Goal: Find specific page/section: Find specific page/section

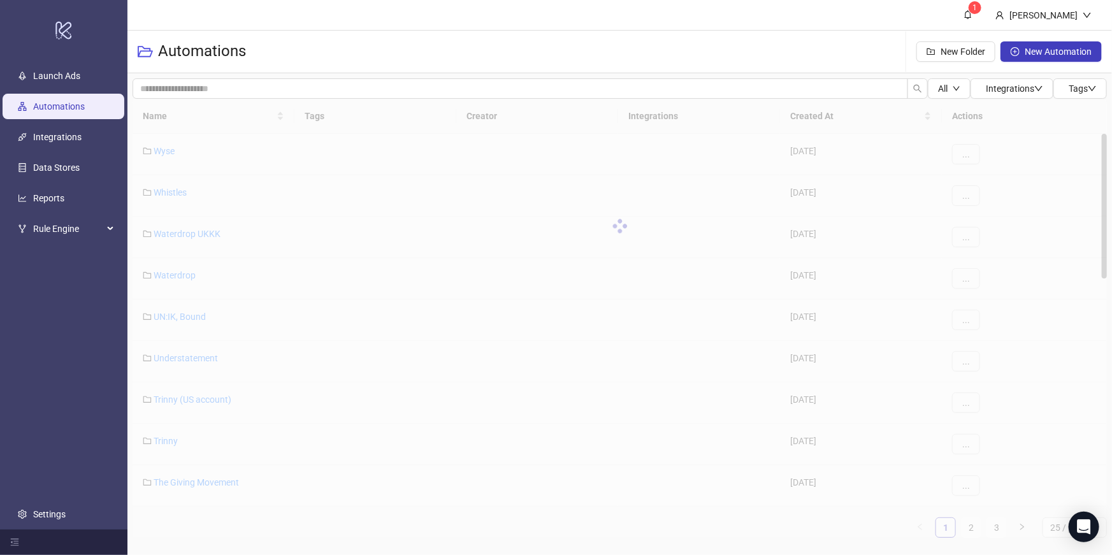
click at [50, 58] on link "logo/logo-mobile" at bounding box center [63, 30] width 127 height 61
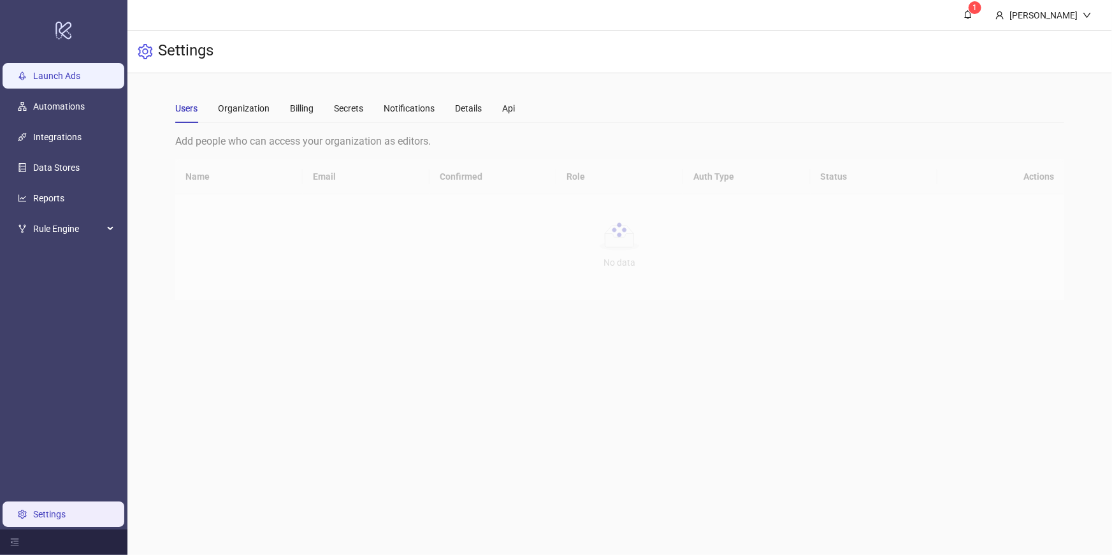
click at [55, 71] on link "Launch Ads" at bounding box center [56, 76] width 47 height 10
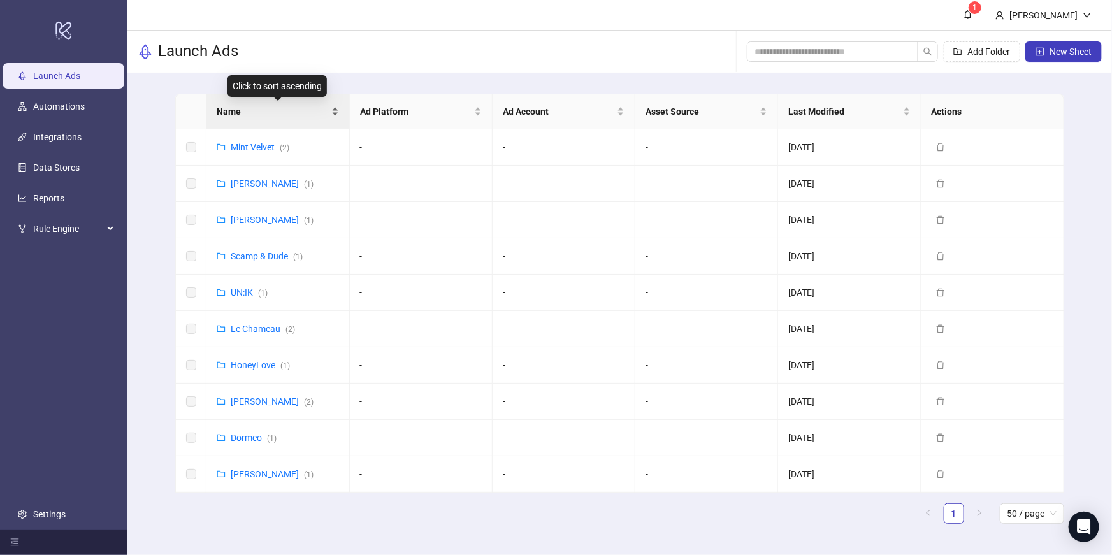
click at [303, 108] on span "Name" at bounding box center [273, 112] width 112 height 14
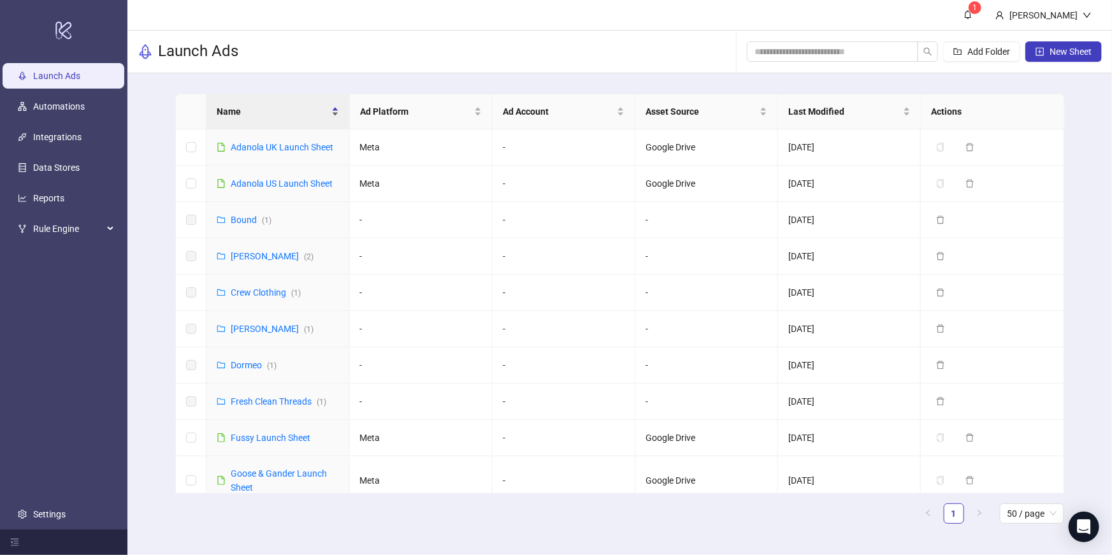
click at [269, 105] on div "Name" at bounding box center [278, 112] width 122 height 14
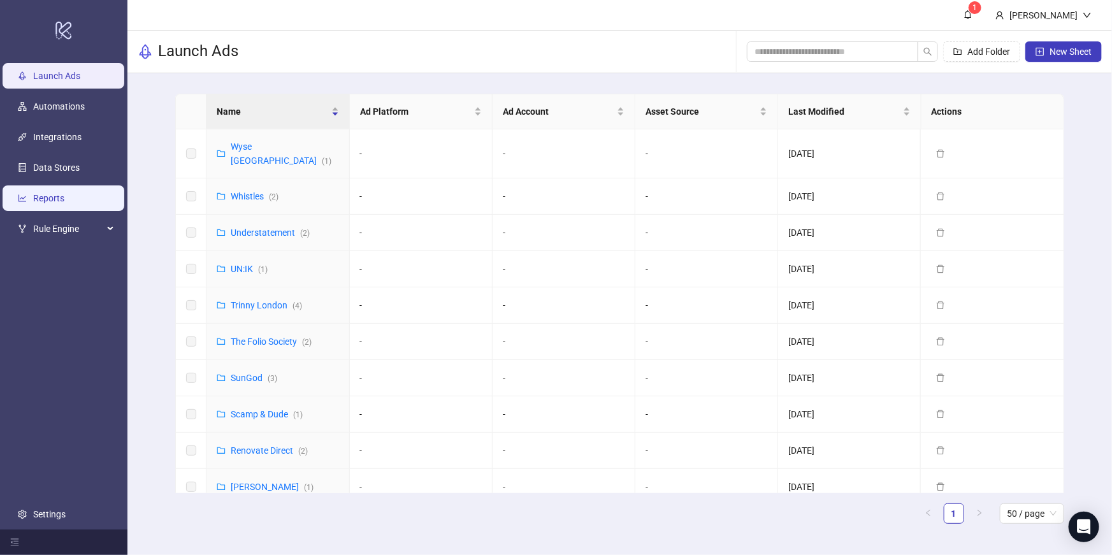
click at [64, 193] on link "Reports" at bounding box center [48, 198] width 31 height 10
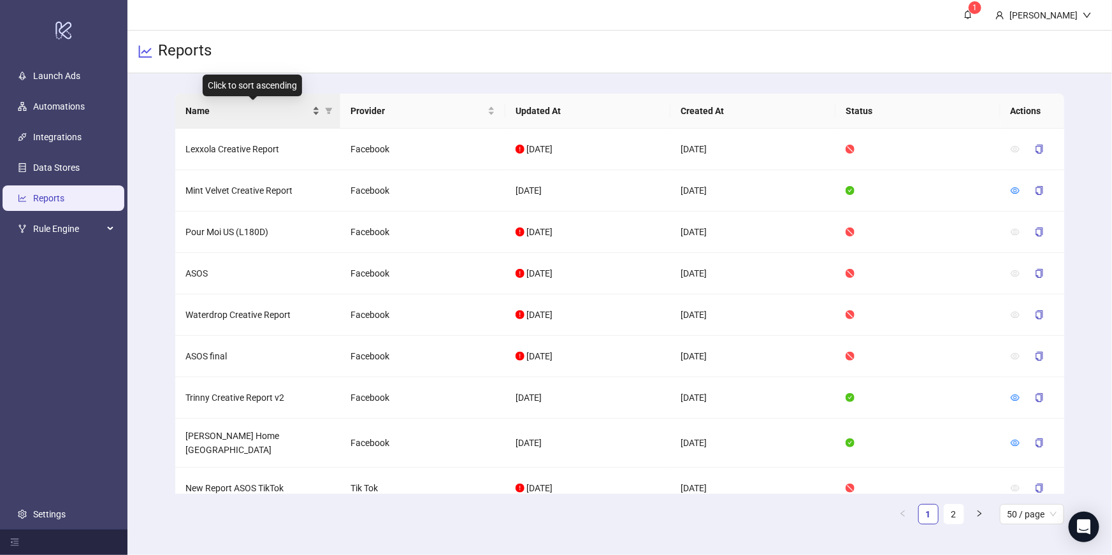
click at [268, 107] on span "Name" at bounding box center [247, 111] width 124 height 14
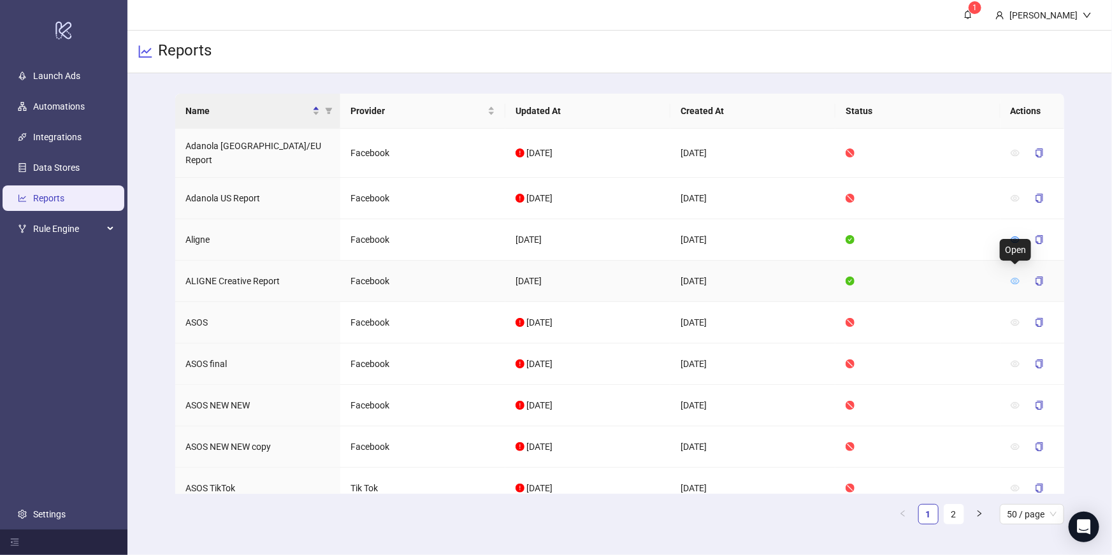
click at [1012, 277] on icon "eye" at bounding box center [1015, 281] width 9 height 9
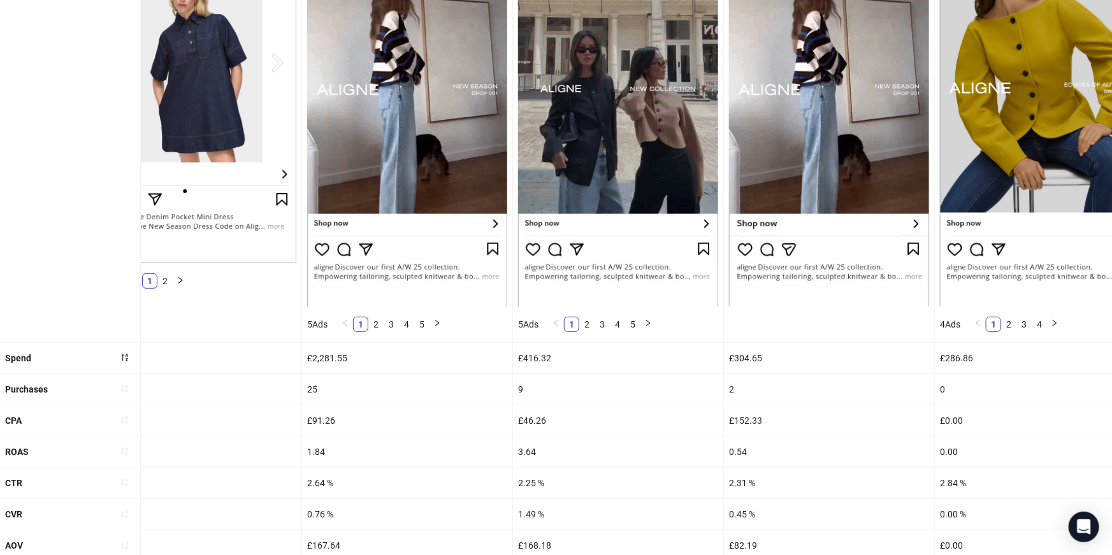
scroll to position [357, 0]
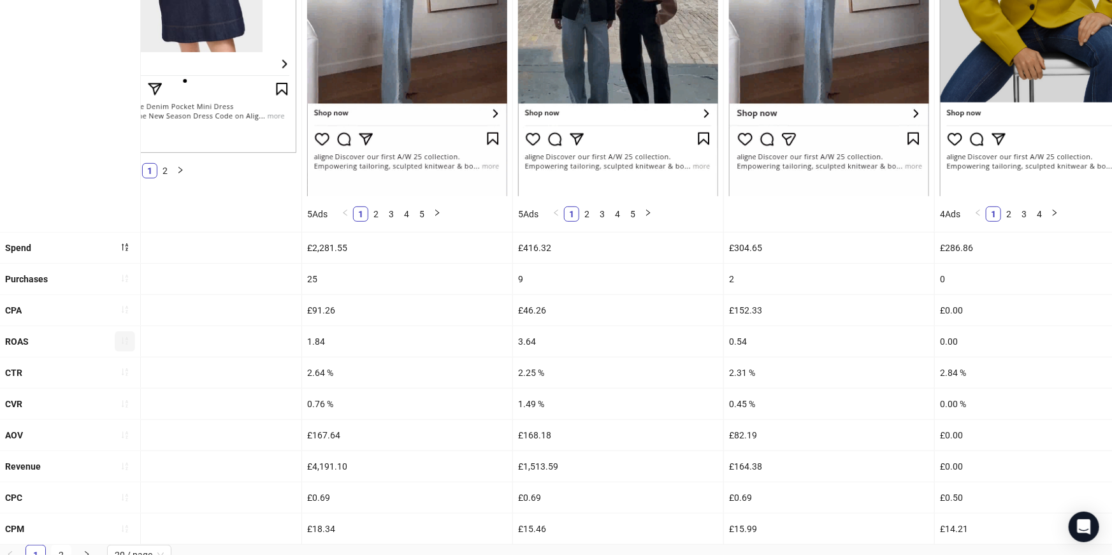
click at [117, 337] on button "button" at bounding box center [125, 341] width 20 height 20
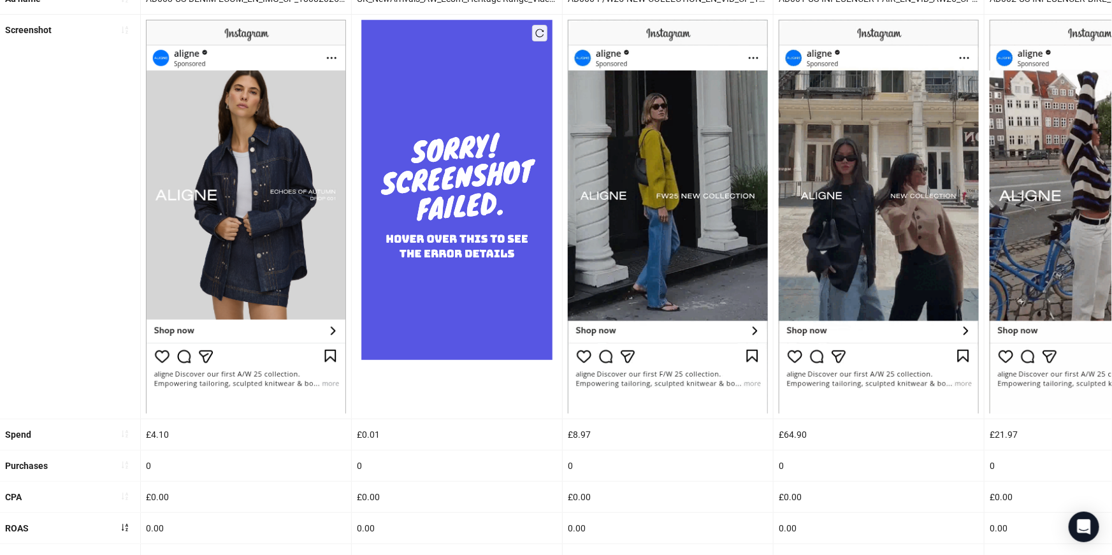
scroll to position [335, 0]
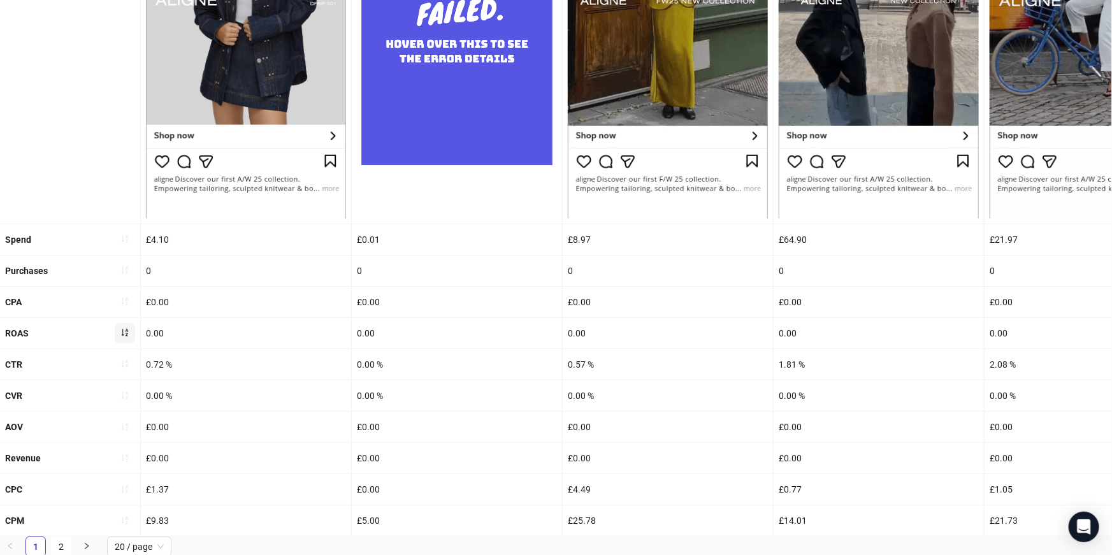
click at [125, 331] on icon "sort-ascending" at bounding box center [124, 332] width 9 height 9
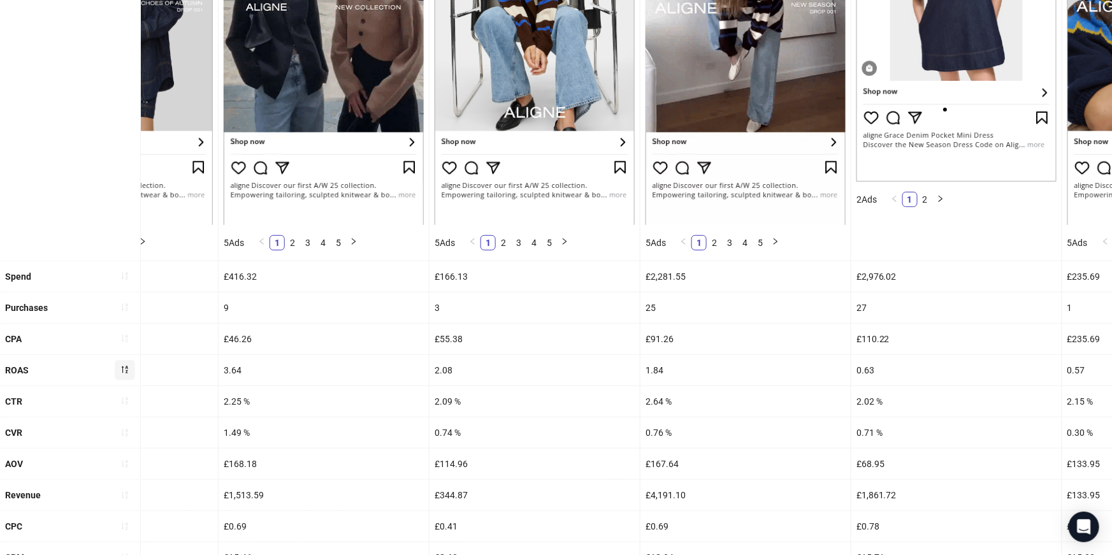
scroll to position [0, 0]
